Goal: Task Accomplishment & Management: Complete application form

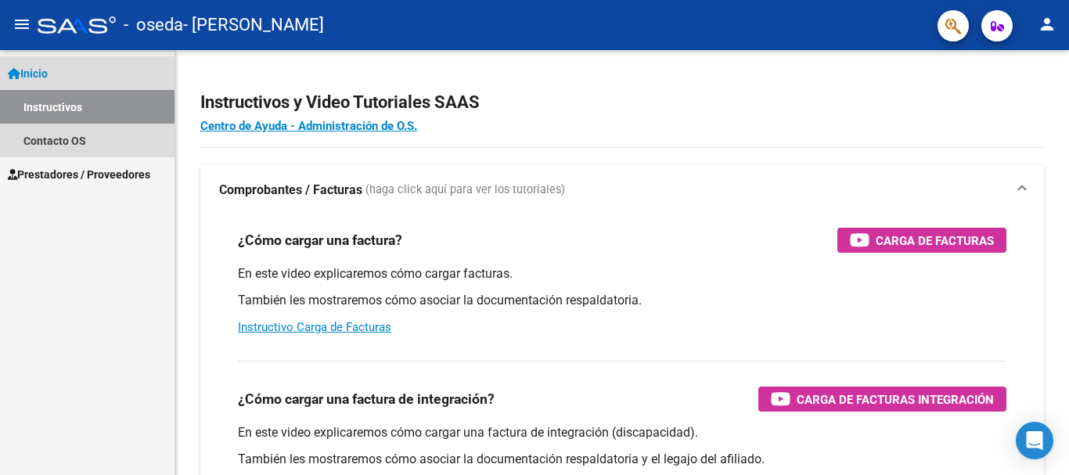
click at [32, 74] on span "Inicio" at bounding box center [28, 73] width 40 height 17
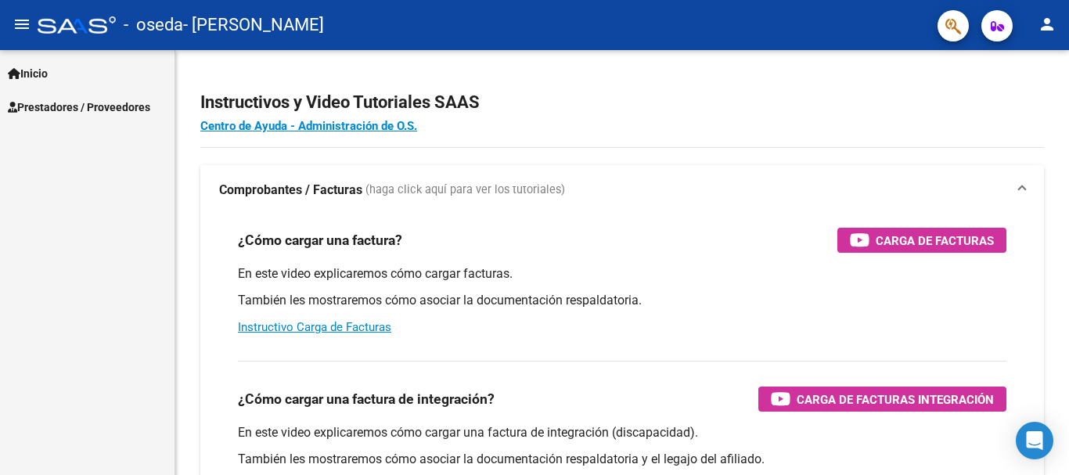
click at [42, 108] on span "Prestadores / Proveedores" at bounding box center [79, 107] width 142 height 17
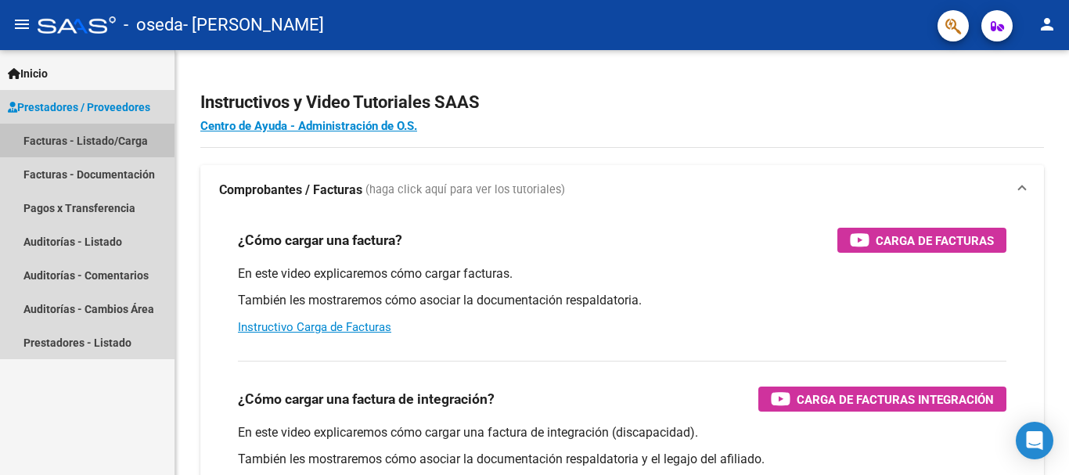
click at [43, 136] on link "Facturas - Listado/Carga" at bounding box center [87, 141] width 175 height 34
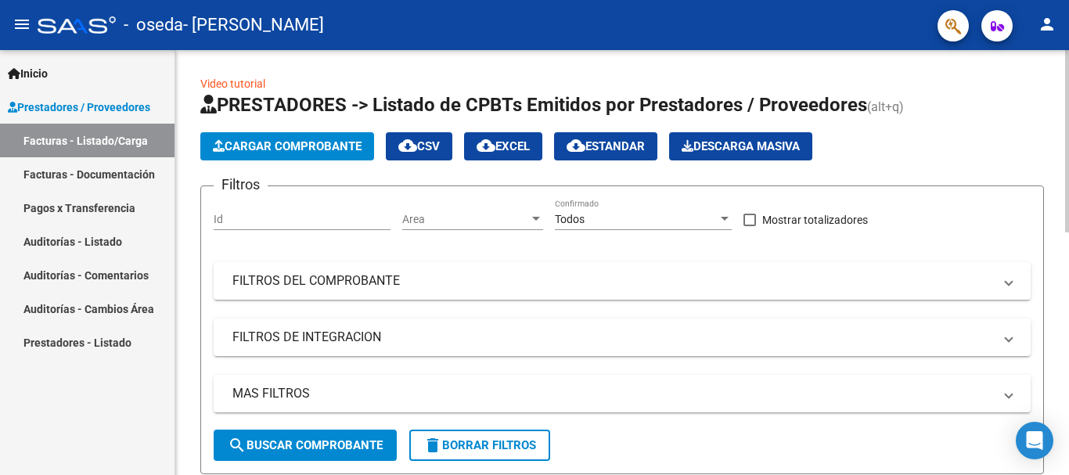
click at [326, 142] on span "Cargar Comprobante" at bounding box center [287, 146] width 149 height 14
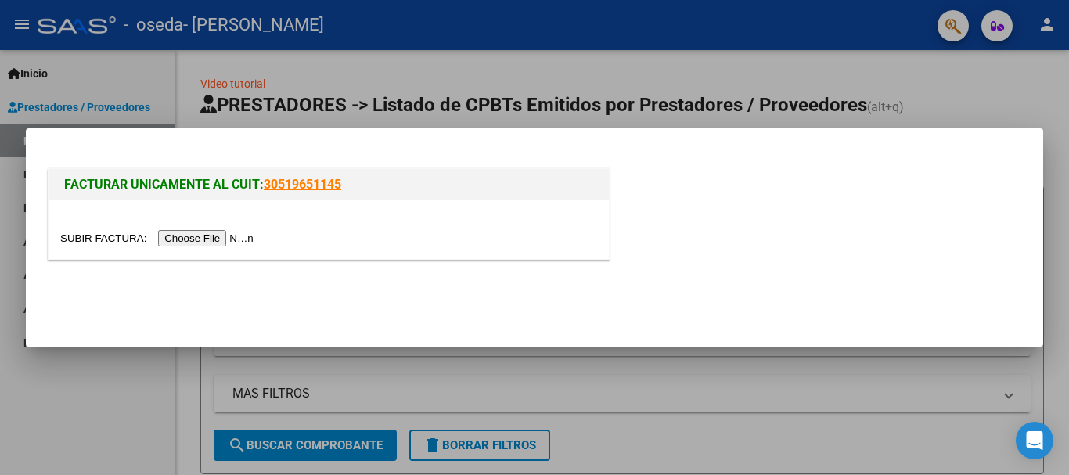
click at [239, 239] on input "file" at bounding box center [159, 238] width 198 height 16
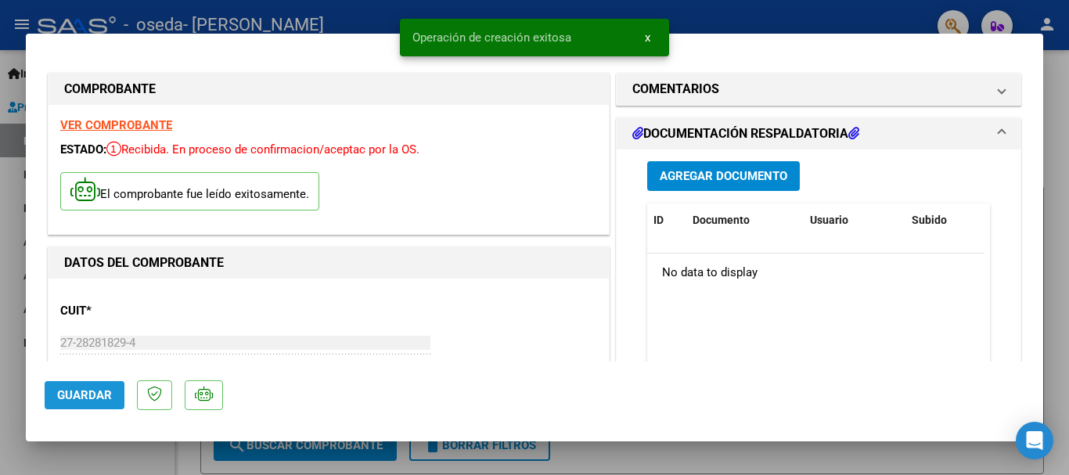
click at [94, 388] on span "Guardar" at bounding box center [84, 395] width 55 height 14
click at [704, 178] on span "Agregar Documento" at bounding box center [724, 177] width 128 height 14
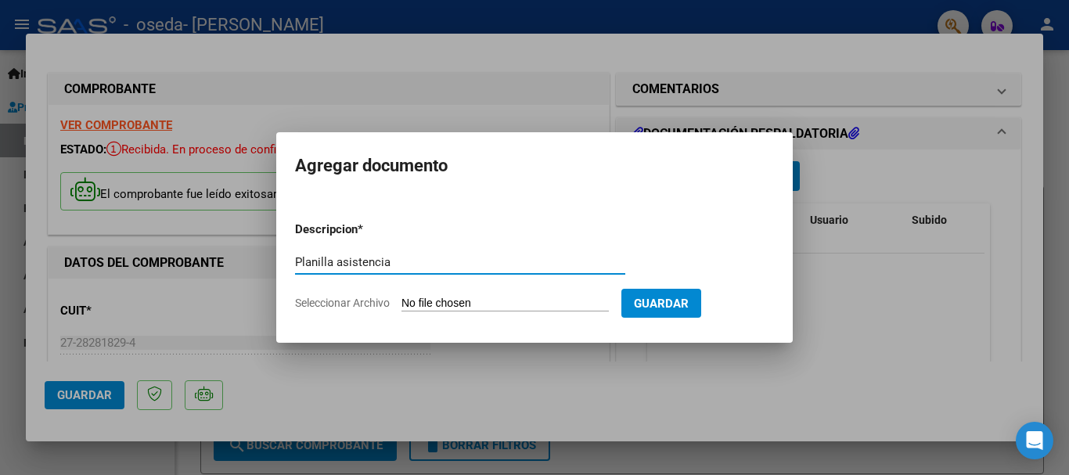
type input "Planilla asistencia"
click at [526, 303] on input "Seleccionar Archivo" at bounding box center [504, 304] width 207 height 15
type input "C:\fakepath\20250906_072808.jpg"
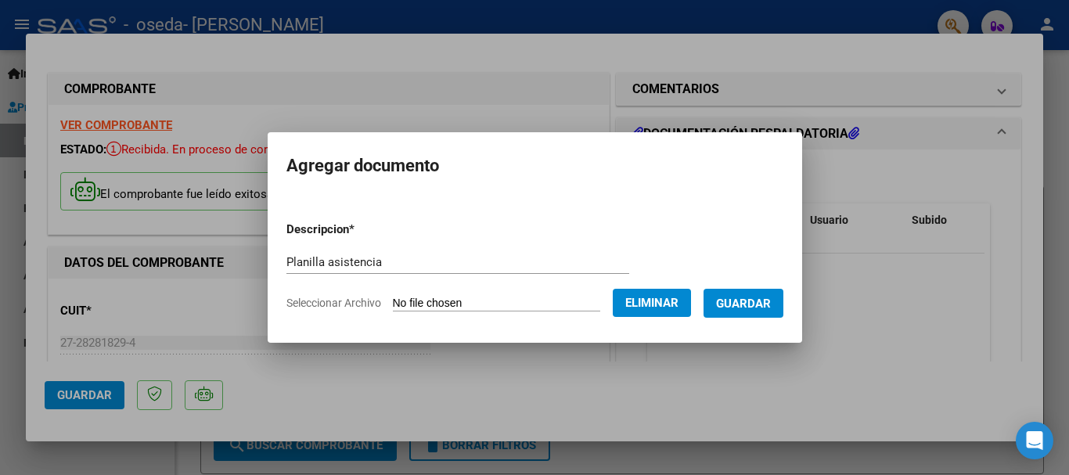
click at [759, 304] on span "Guardar" at bounding box center [743, 304] width 55 height 14
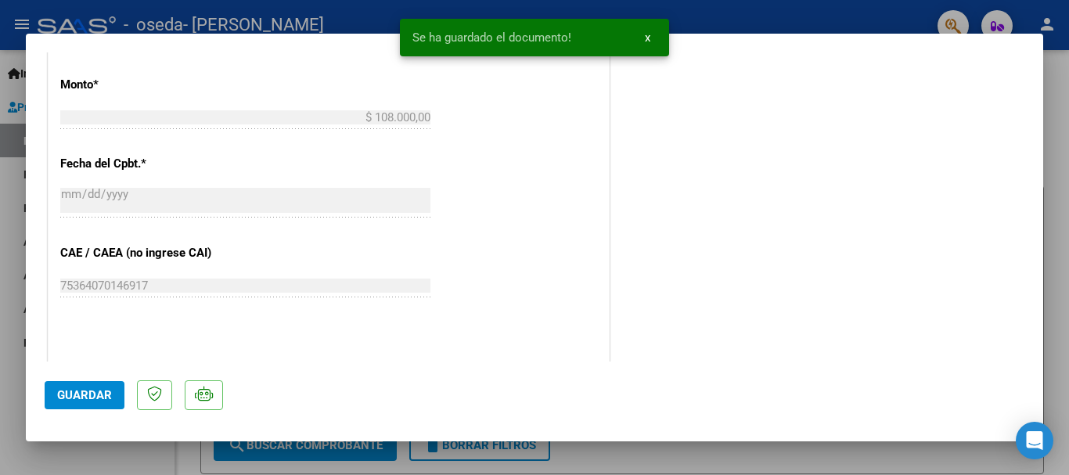
scroll to position [942, 0]
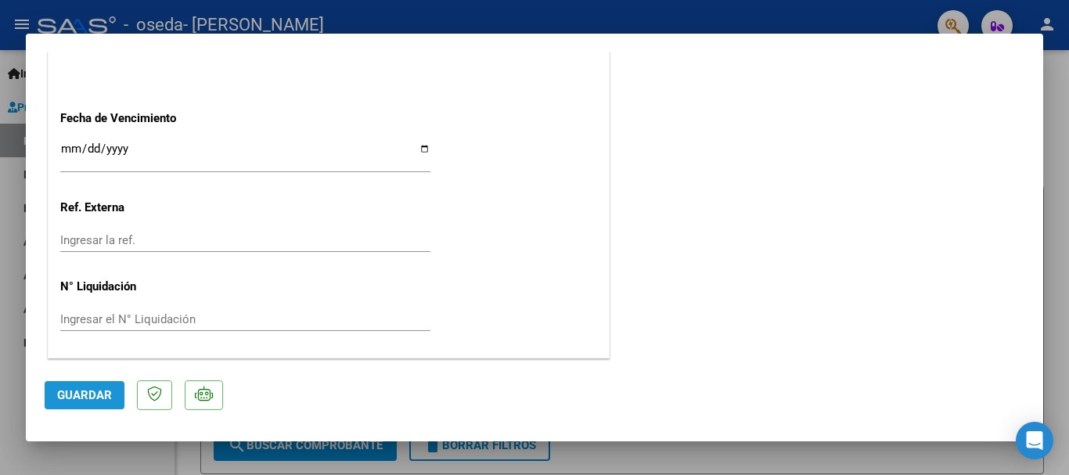
drag, startPoint x: 76, startPoint y: 398, endPoint x: 387, endPoint y: 419, distance: 312.2
click at [77, 398] on span "Guardar" at bounding box center [84, 395] width 55 height 14
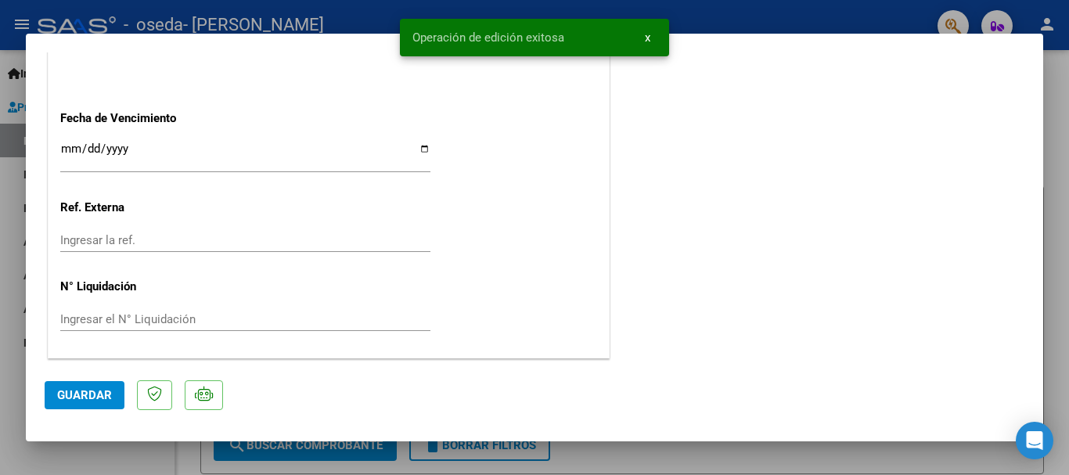
click at [1063, 192] on div at bounding box center [534, 237] width 1069 height 475
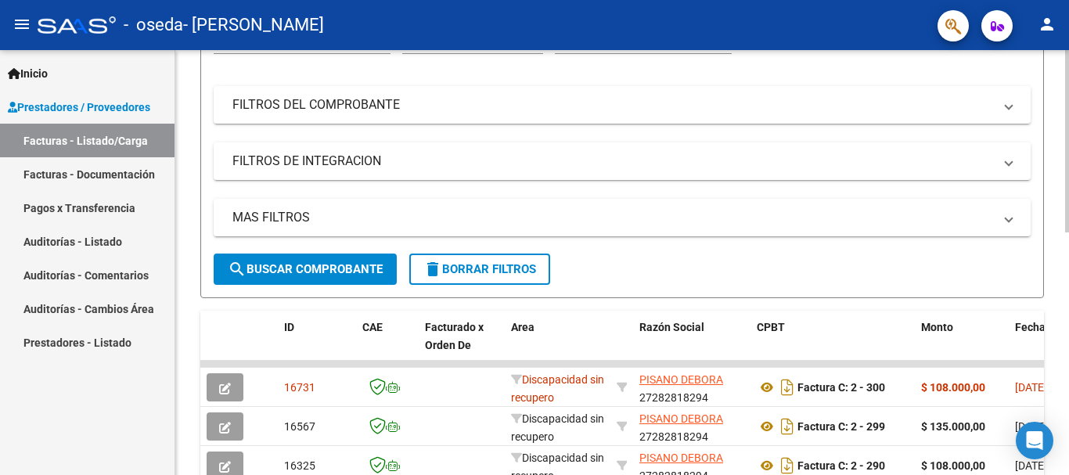
scroll to position [0, 0]
